Goal: Check status: Check status

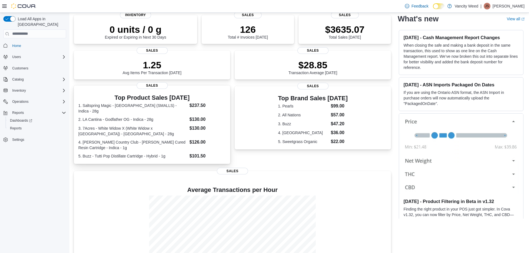
scroll to position [55, 0]
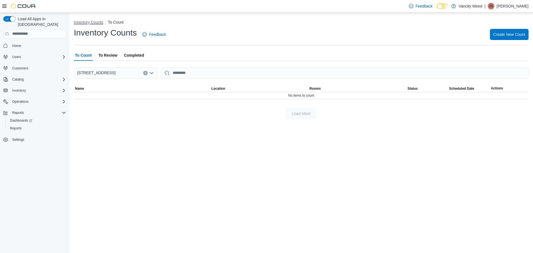
click at [98, 23] on button "Inventory Counts" at bounding box center [88, 22] width 29 height 4
click at [105, 54] on span "To Review" at bounding box center [107, 55] width 19 height 11
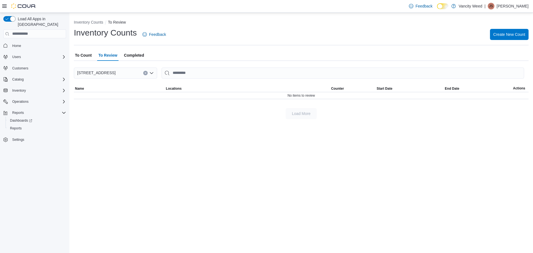
click at [139, 56] on span "Completed" at bounding box center [134, 55] width 20 height 11
